Goal: Information Seeking & Learning: Find specific fact

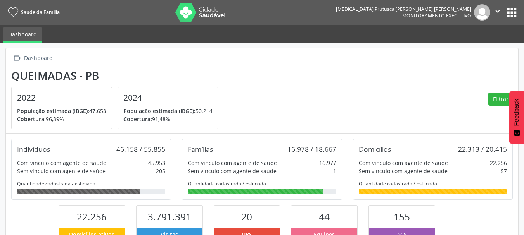
scroll to position [129, 171]
click at [507, 7] on button "apps" at bounding box center [512, 13] width 14 height 14
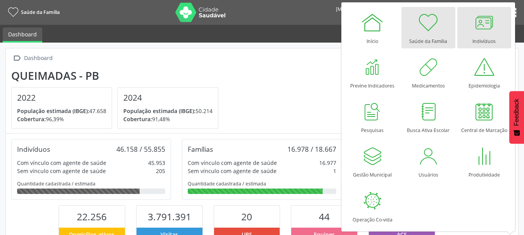
drag, startPoint x: 492, startPoint y: 27, endPoint x: 485, endPoint y: 26, distance: 6.6
click at [491, 26] on div at bounding box center [484, 22] width 23 height 23
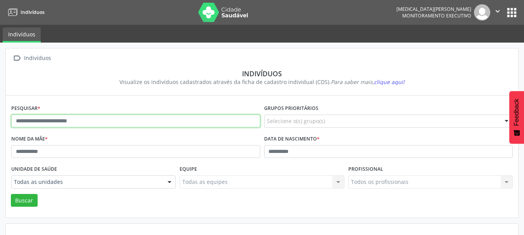
click at [86, 120] on input "text" at bounding box center [135, 121] width 249 height 13
click at [11, 194] on button "Buscar" at bounding box center [24, 200] width 27 height 13
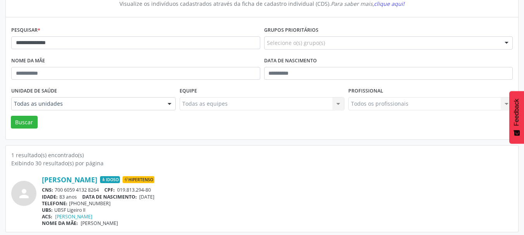
scroll to position [81, 0]
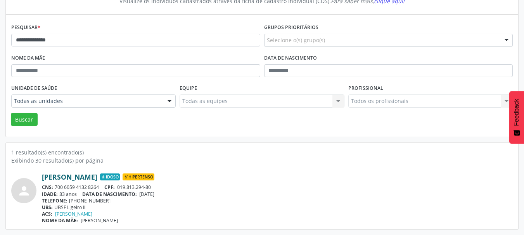
click at [80, 175] on link "Maria Salvino Andrade" at bounding box center [69, 177] width 55 height 9
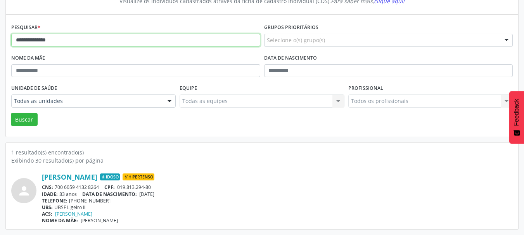
click at [62, 40] on input "**********" at bounding box center [135, 40] width 249 height 13
type input "**********"
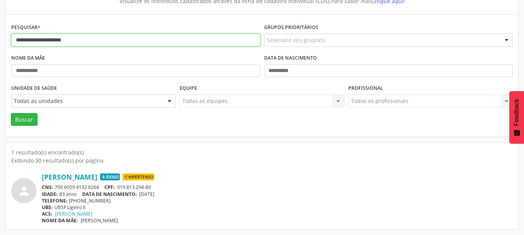
click at [11, 113] on button "Buscar" at bounding box center [24, 119] width 27 height 13
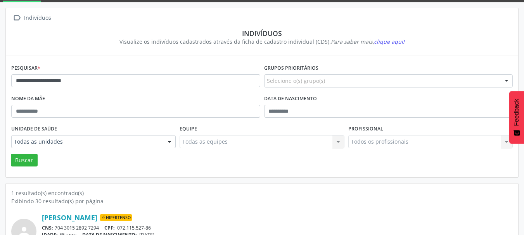
scroll to position [0, 0]
